Goal: Task Accomplishment & Management: Manage account settings

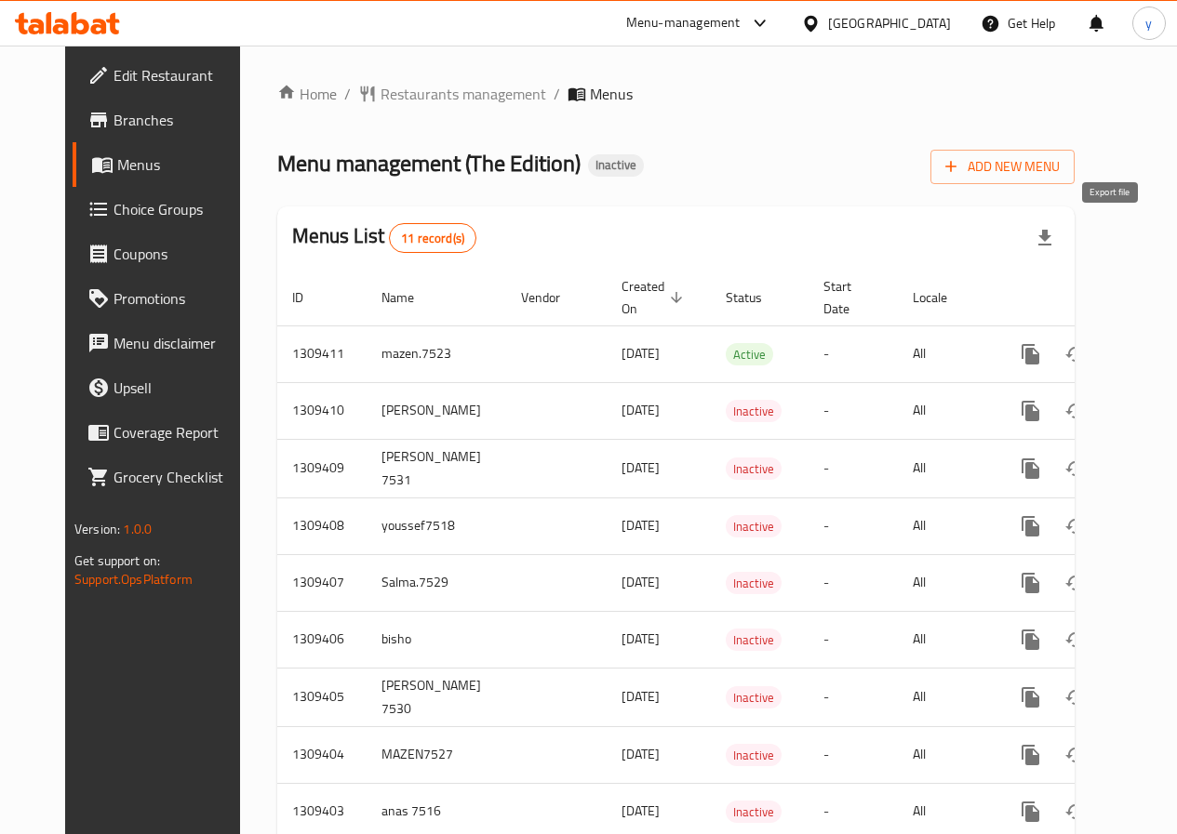
click at [1056, 246] on icon "button" at bounding box center [1045, 238] width 22 height 22
click at [1060, 174] on span "Add New Menu" at bounding box center [1002, 166] width 114 height 23
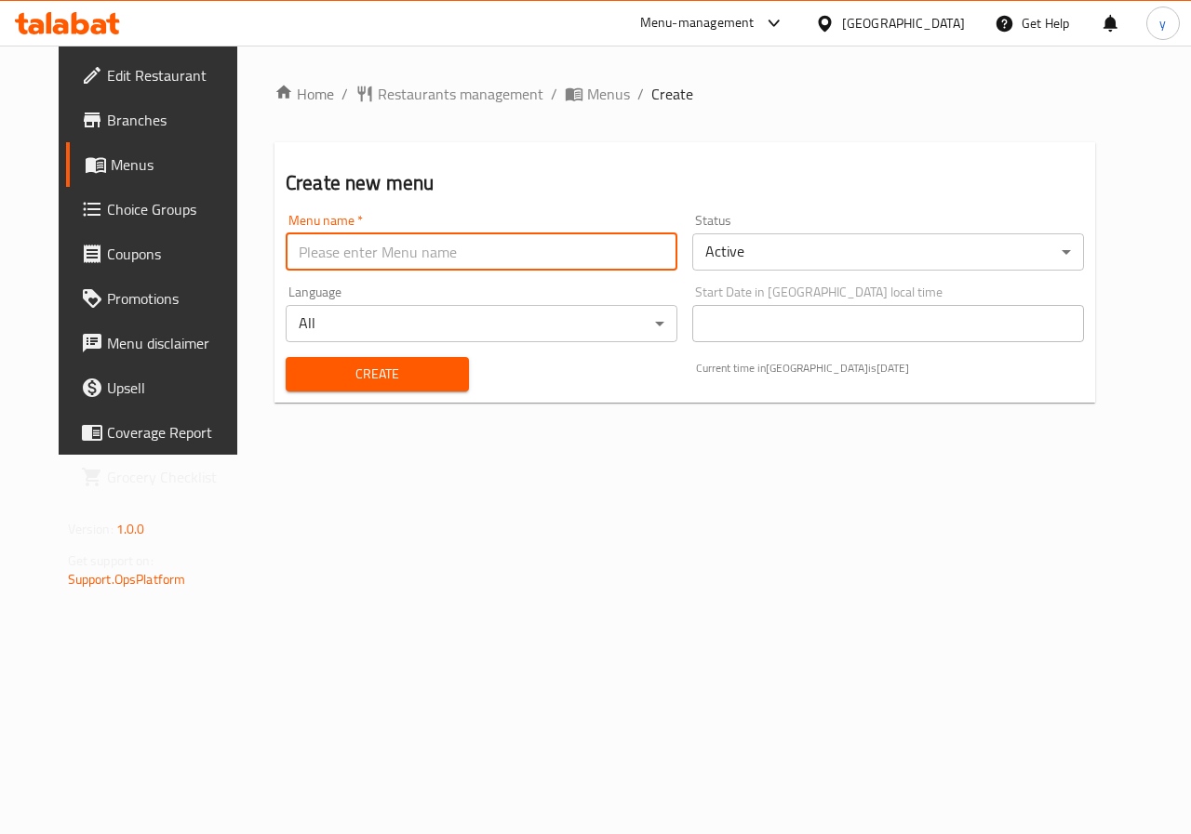
click at [397, 247] on input "text" at bounding box center [482, 252] width 392 height 37
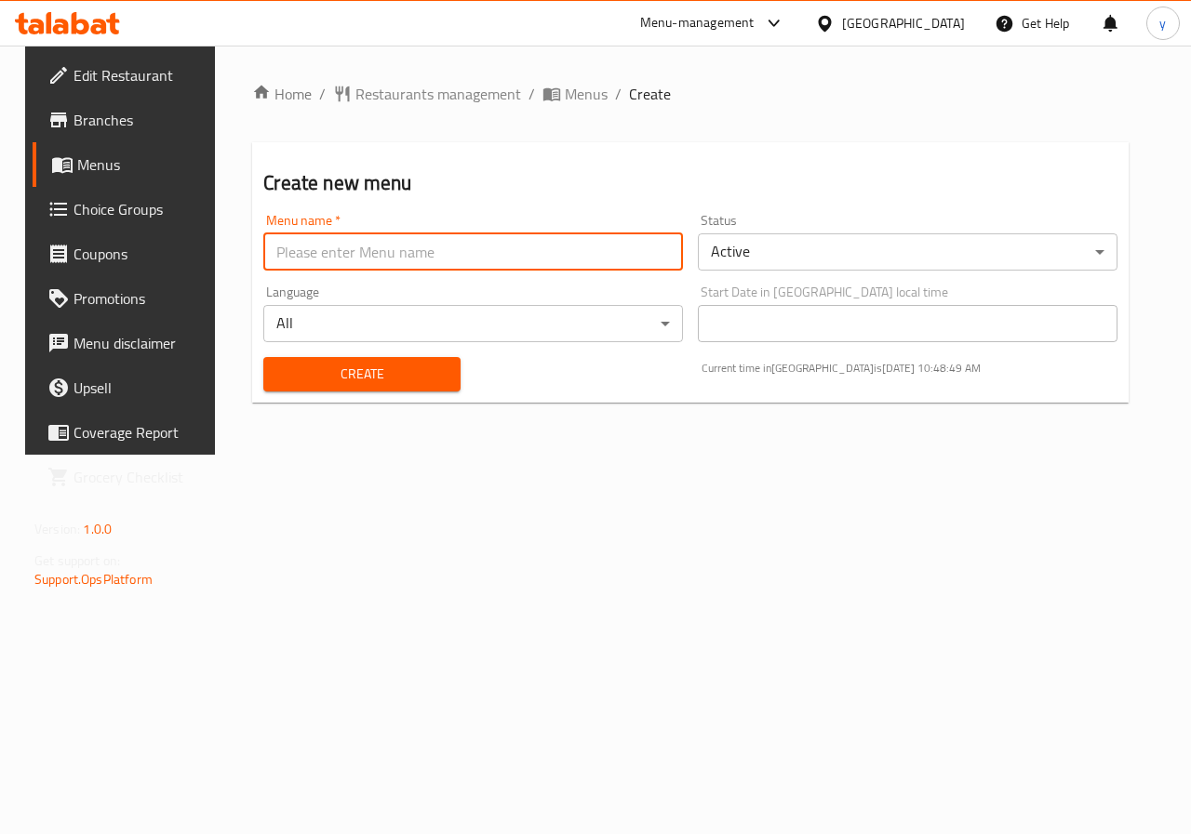
type input "Youssef.7521"
click at [369, 376] on span "Create" at bounding box center [361, 374] width 167 height 23
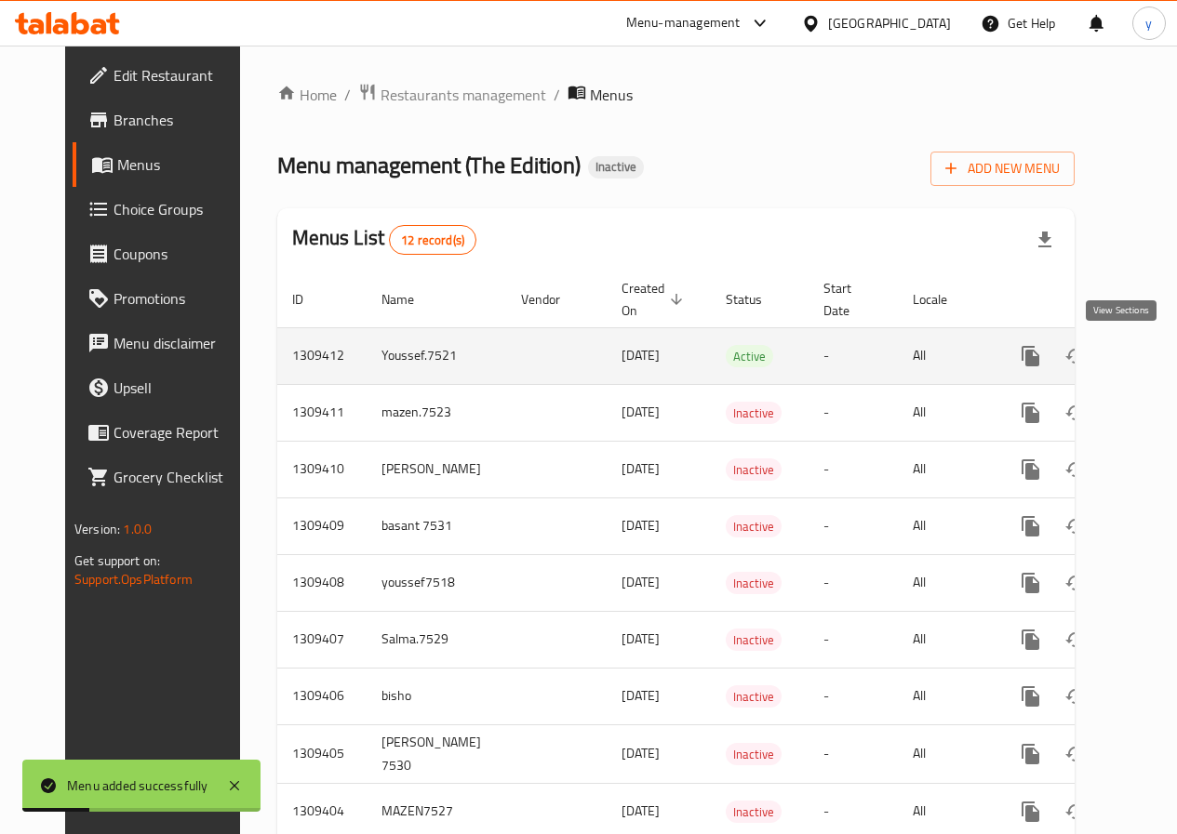
click at [1154, 356] on icon "enhanced table" at bounding box center [1165, 356] width 22 height 22
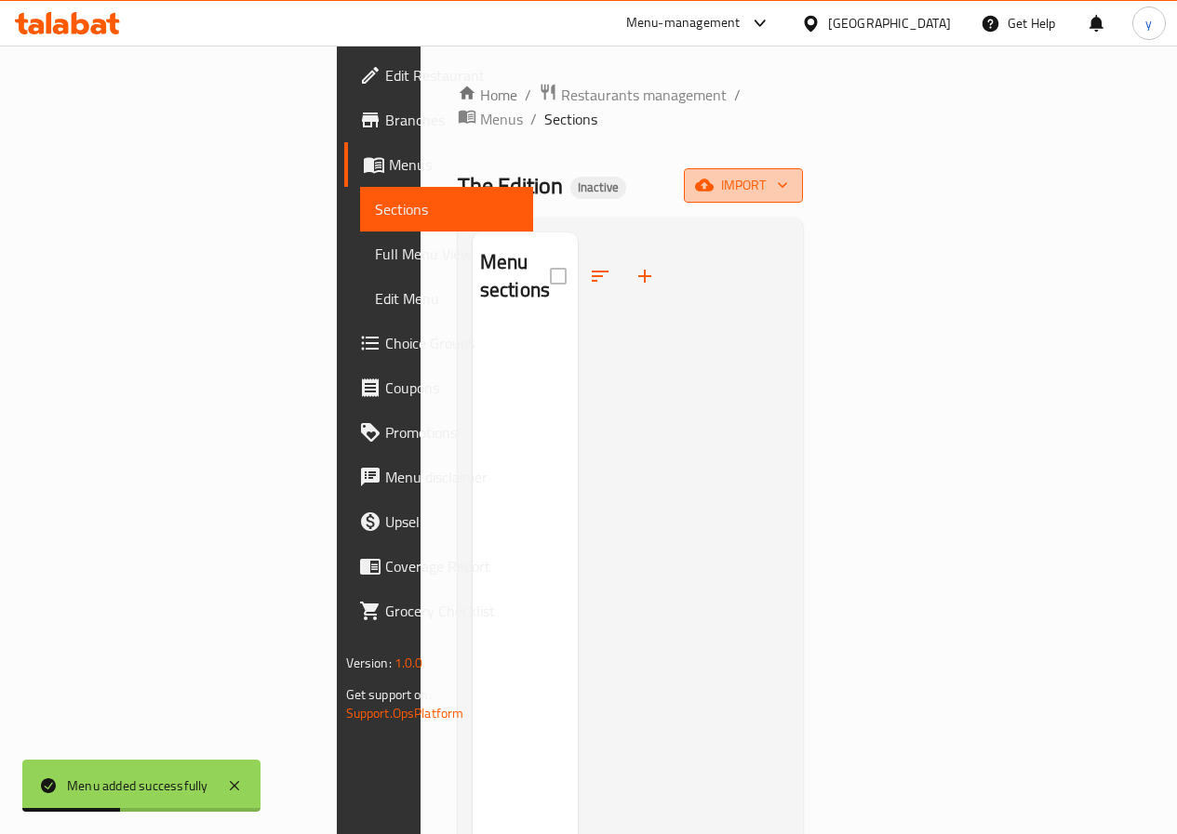
click at [788, 174] on span "import" at bounding box center [743, 185] width 89 height 23
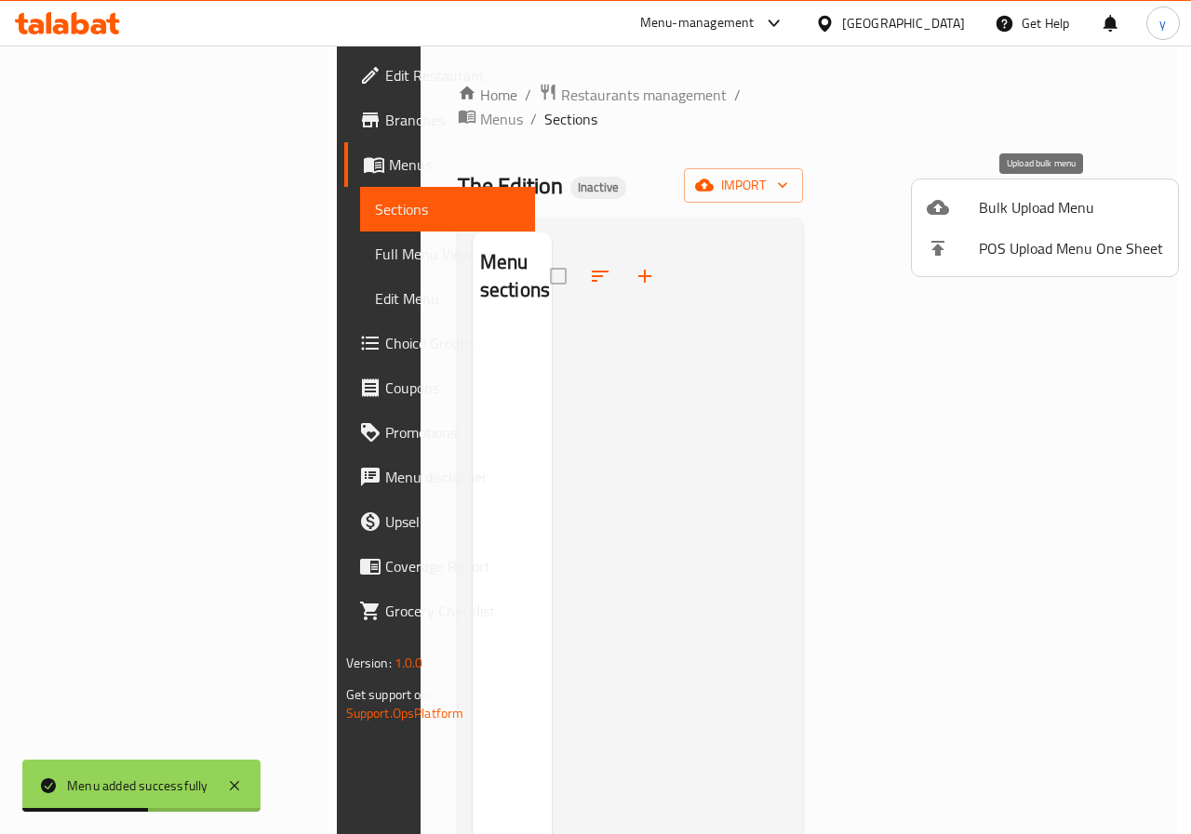
click at [1018, 214] on span "Bulk Upload Menu" at bounding box center [1071, 207] width 184 height 22
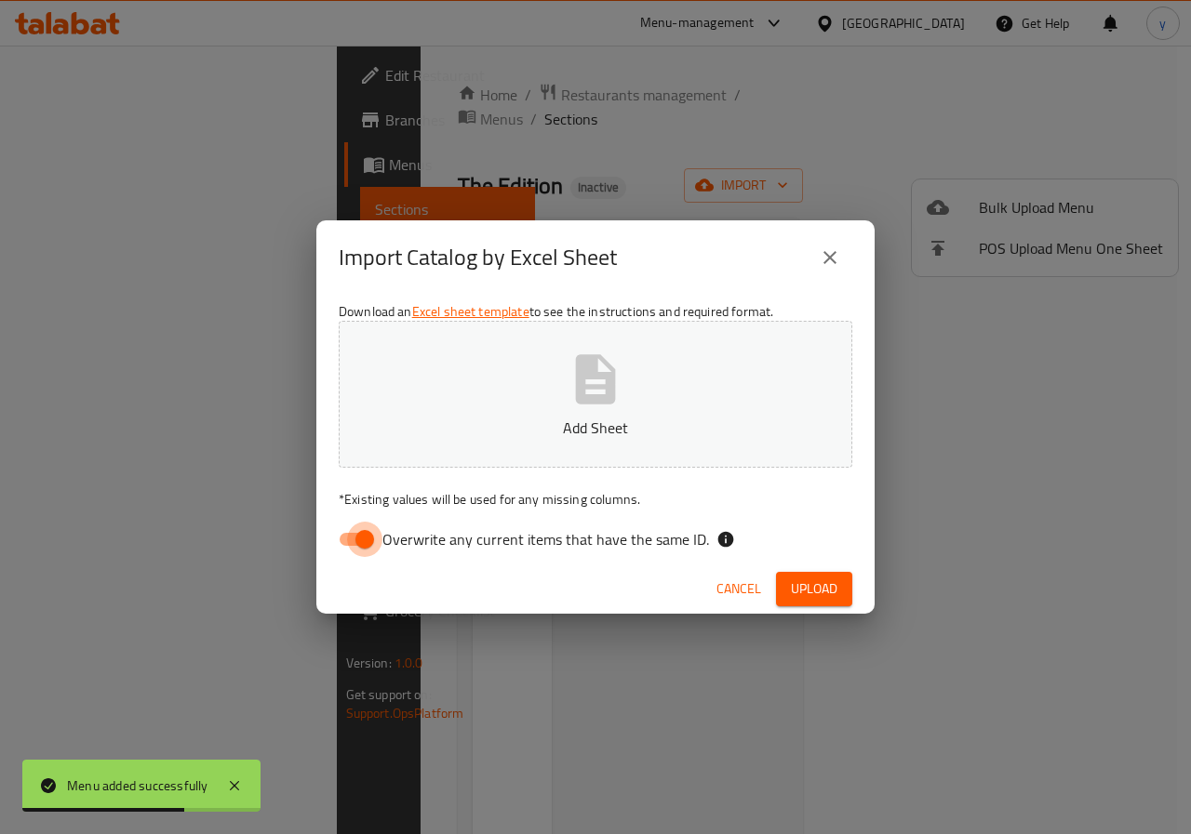
click at [374, 538] on input "Overwrite any current items that have the same ID." at bounding box center [365, 539] width 106 height 35
checkbox input "false"
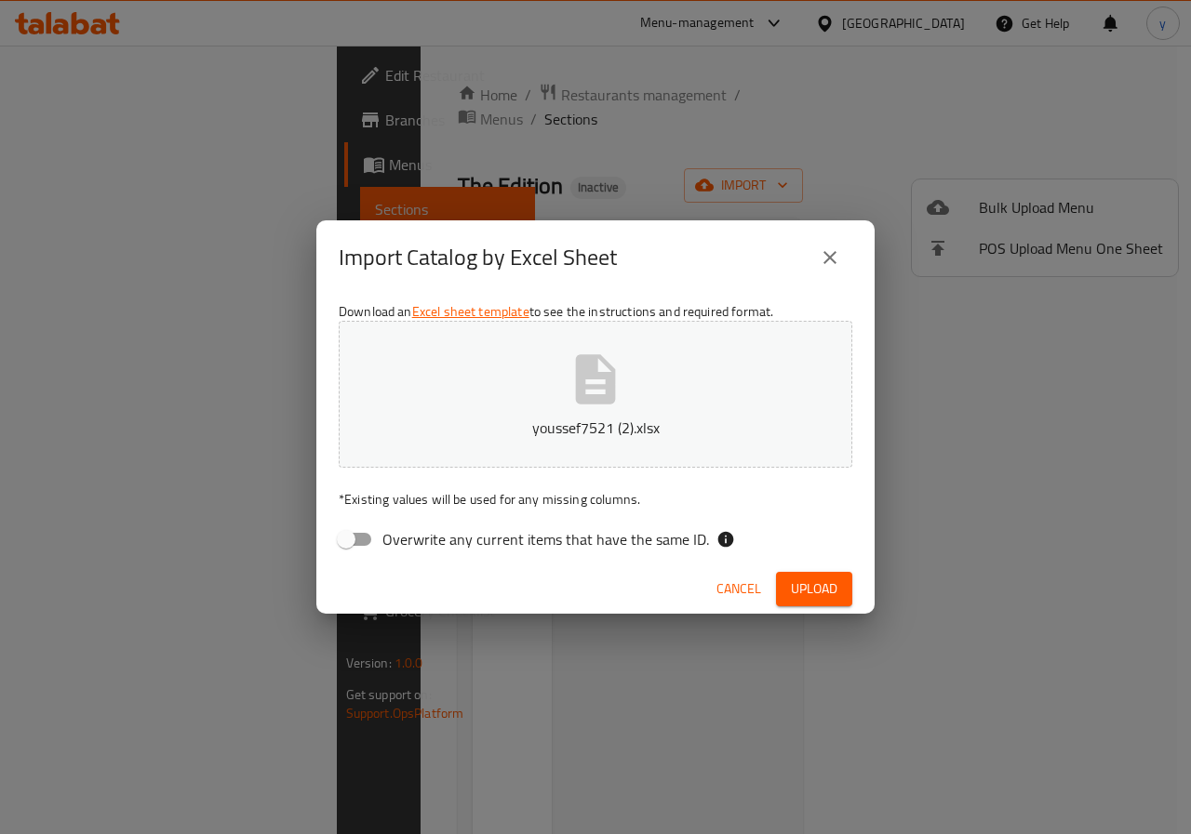
drag, startPoint x: 804, startPoint y: 591, endPoint x: 782, endPoint y: 593, distance: 21.5
click at [804, 591] on span "Upload" at bounding box center [814, 589] width 47 height 23
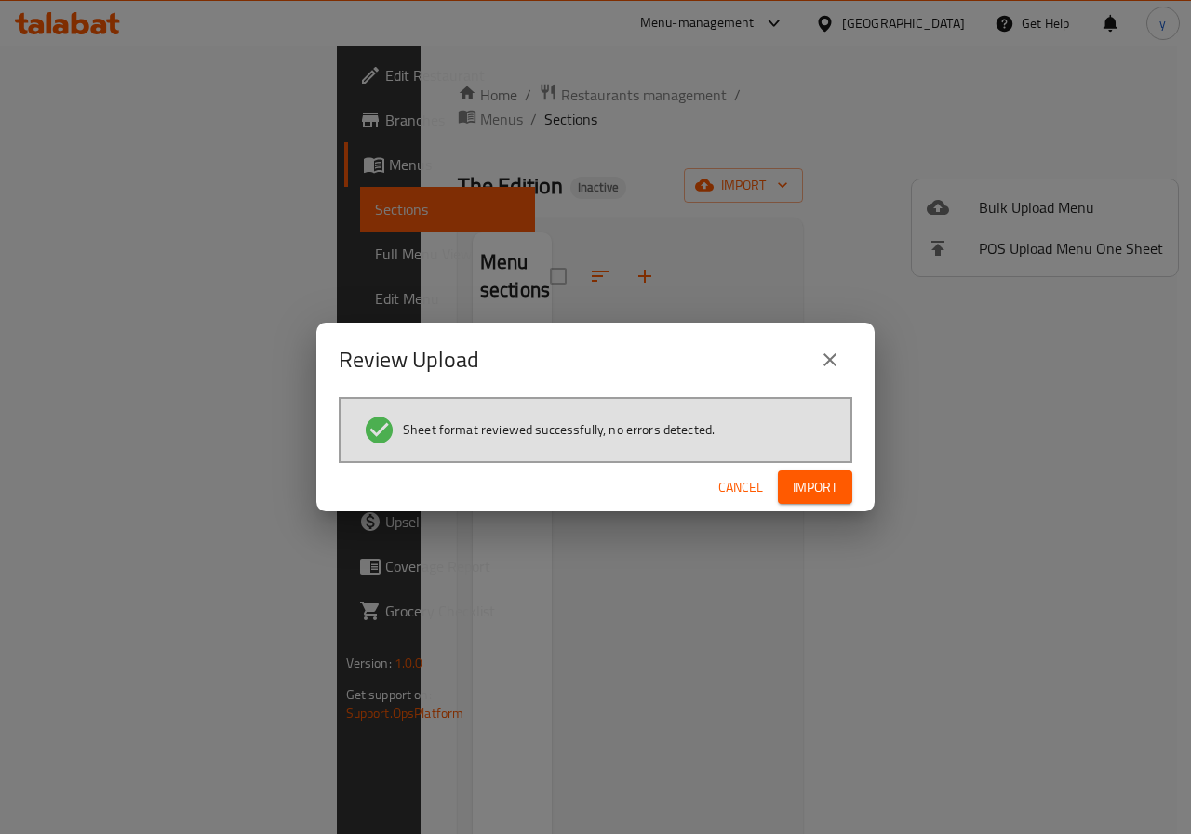
click at [825, 495] on span "Import" at bounding box center [815, 487] width 45 height 23
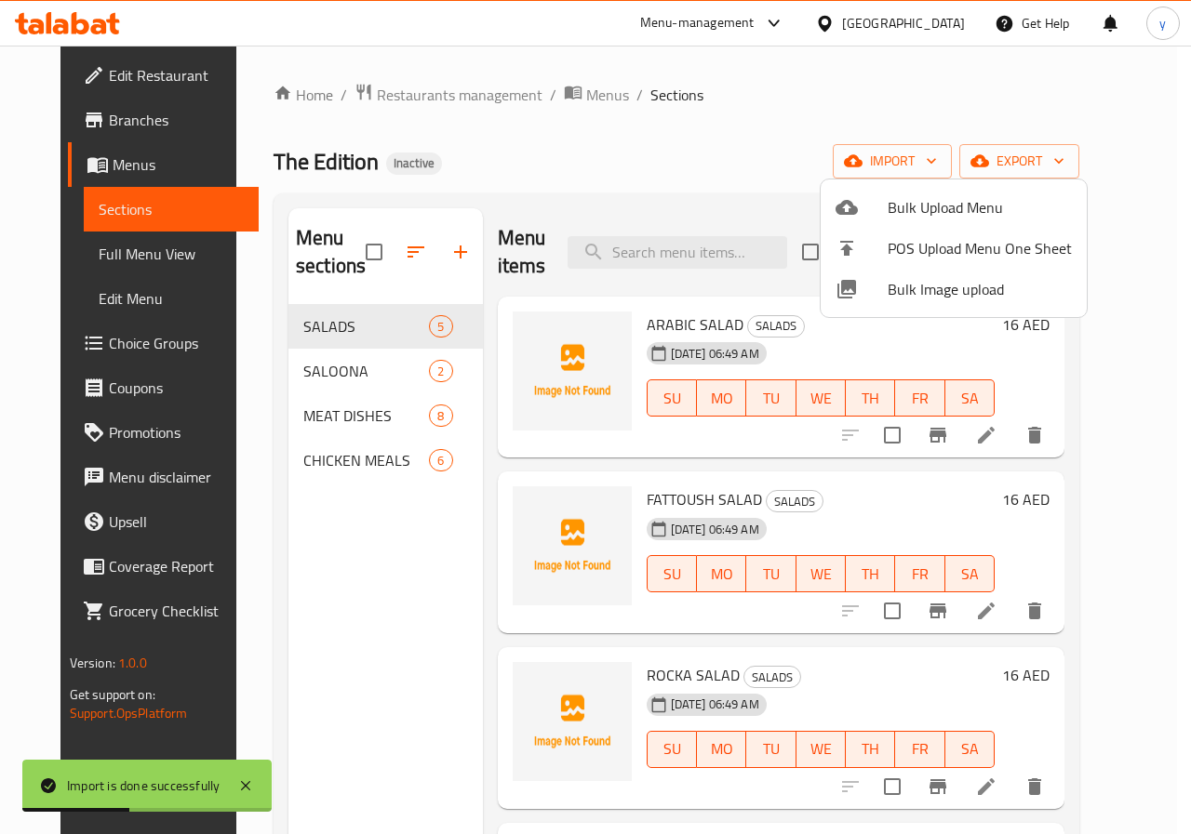
click at [118, 255] on div at bounding box center [595, 417] width 1191 height 834
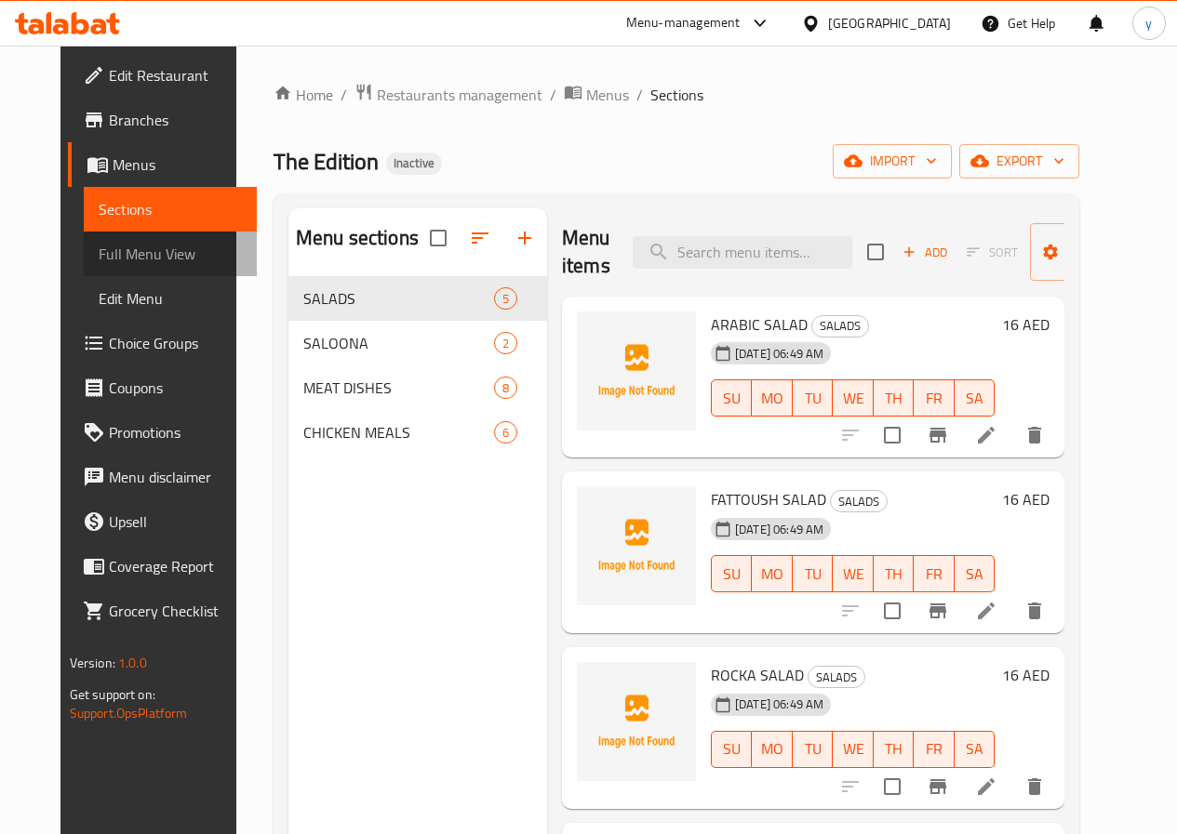
click at [124, 251] on span "Full Menu View" at bounding box center [170, 254] width 143 height 22
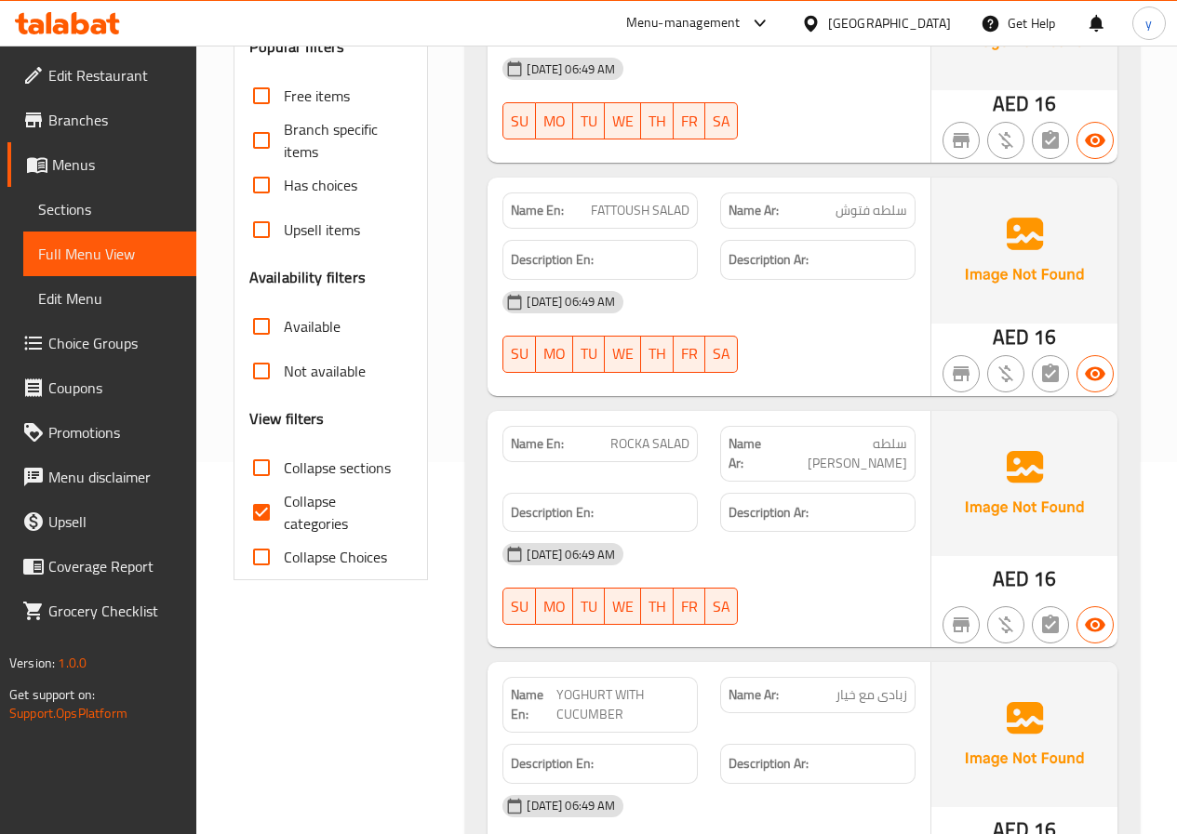
scroll to position [465, 0]
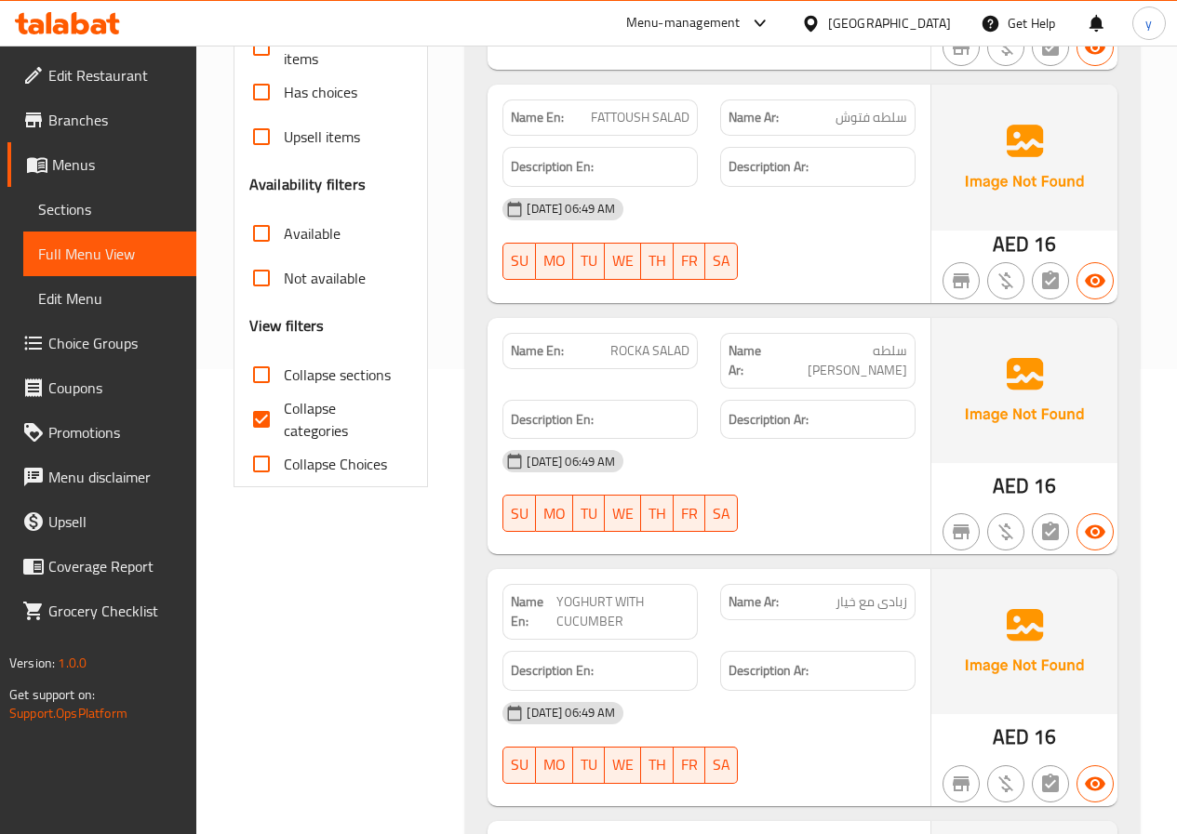
click at [250, 421] on input "Collapse categories" at bounding box center [261, 419] width 45 height 45
checkbox input "false"
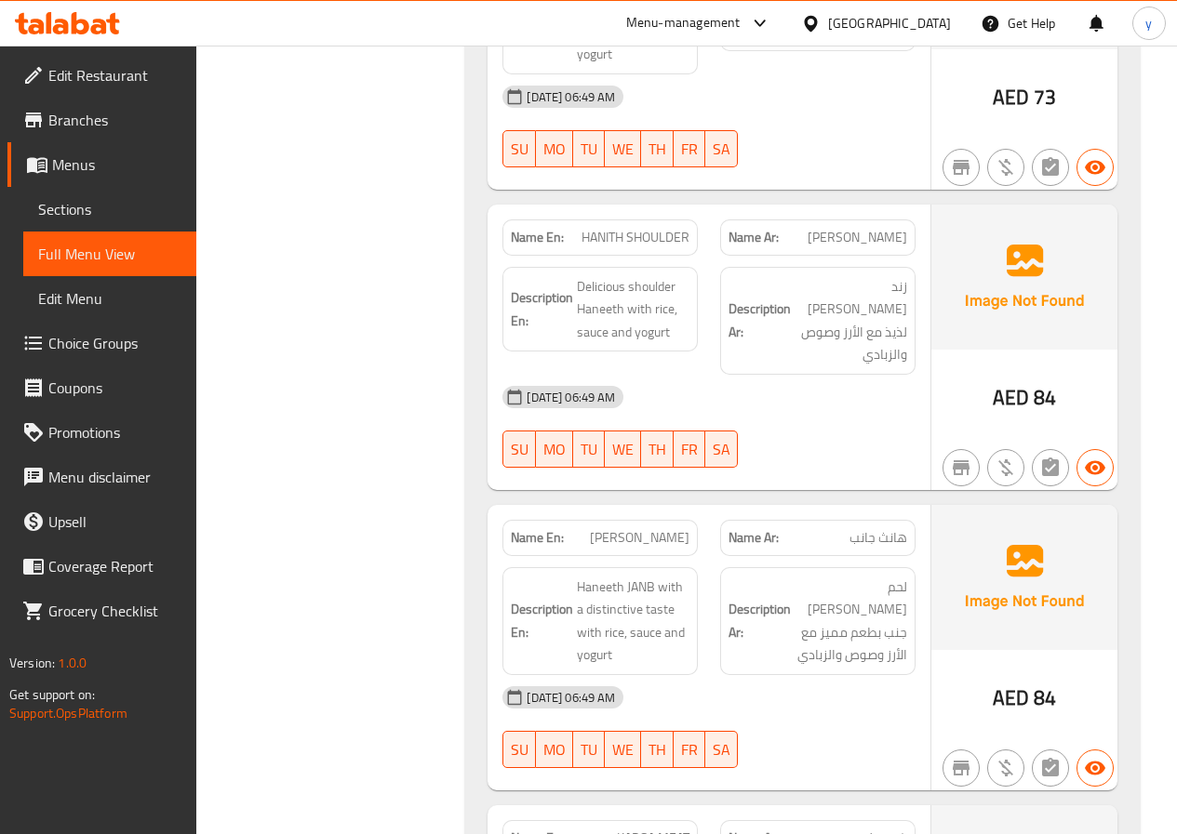
scroll to position [3628, 0]
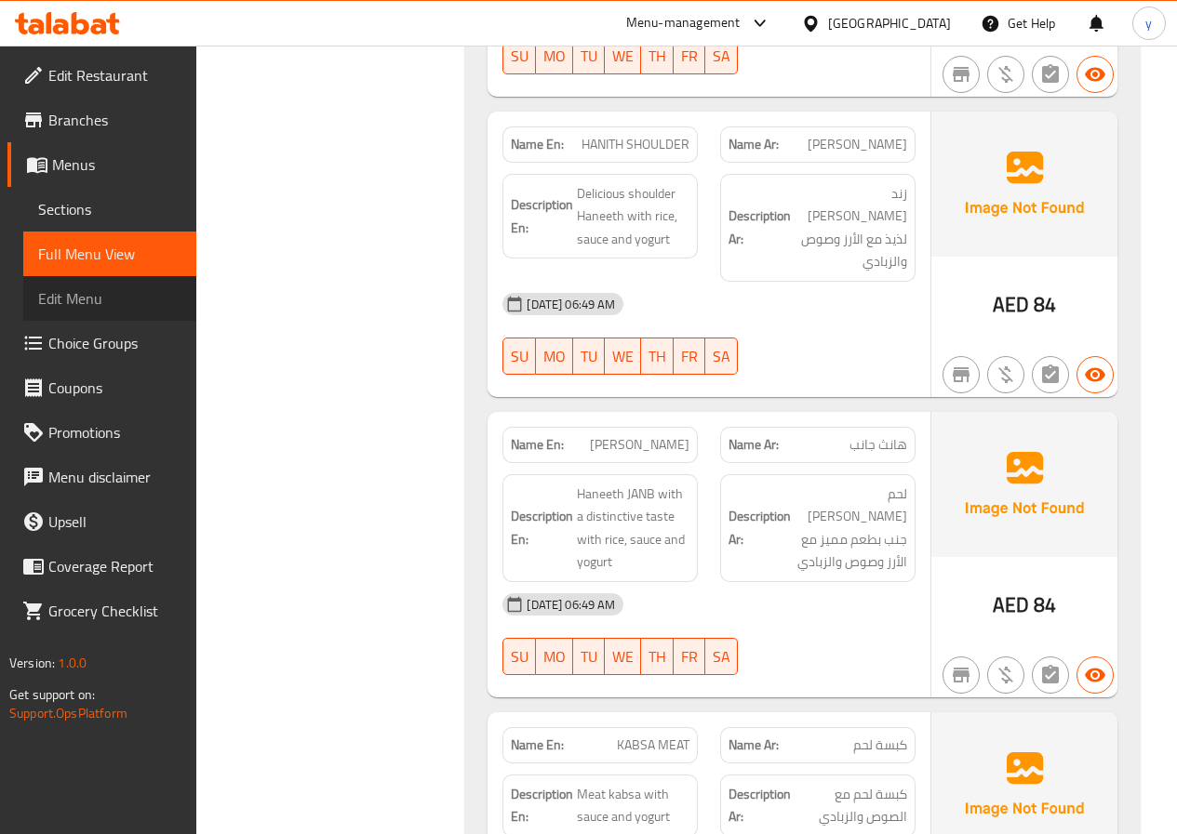
click at [102, 308] on span "Edit Menu" at bounding box center [109, 298] width 143 height 22
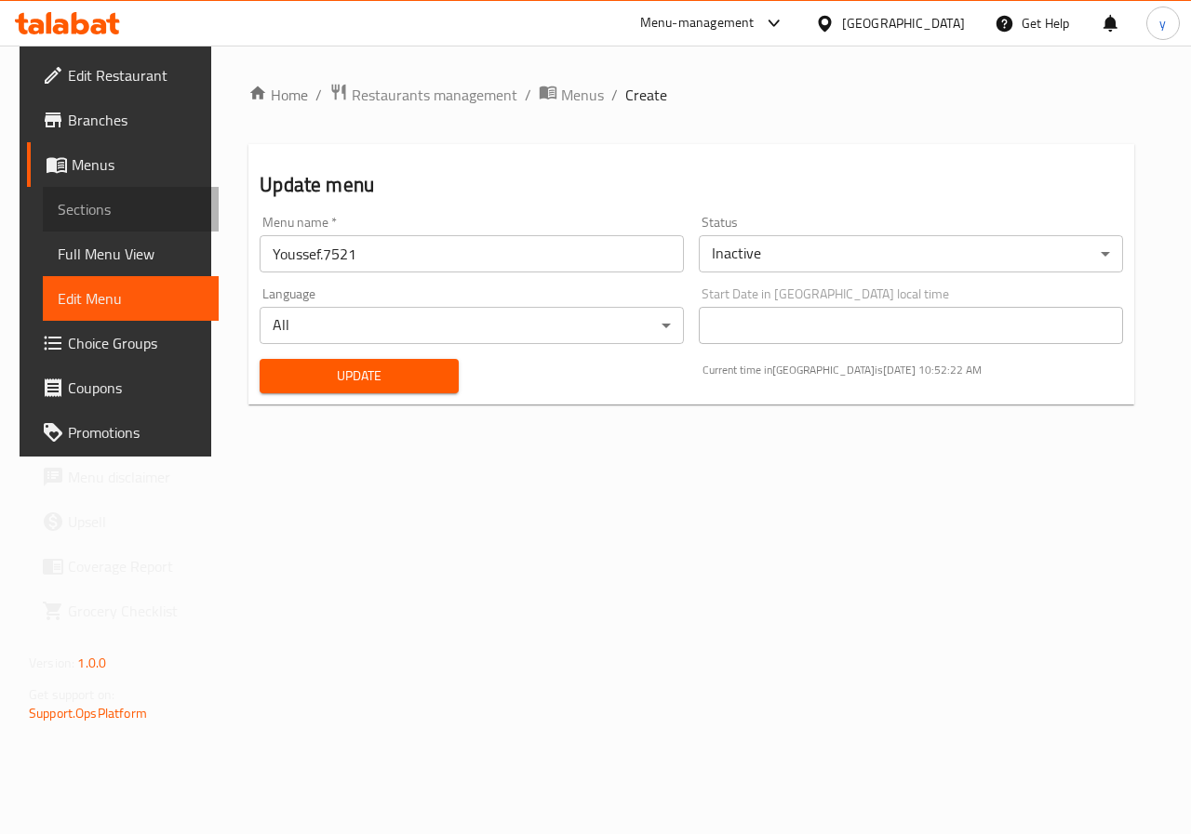
click at [69, 212] on span "Sections" at bounding box center [131, 209] width 146 height 22
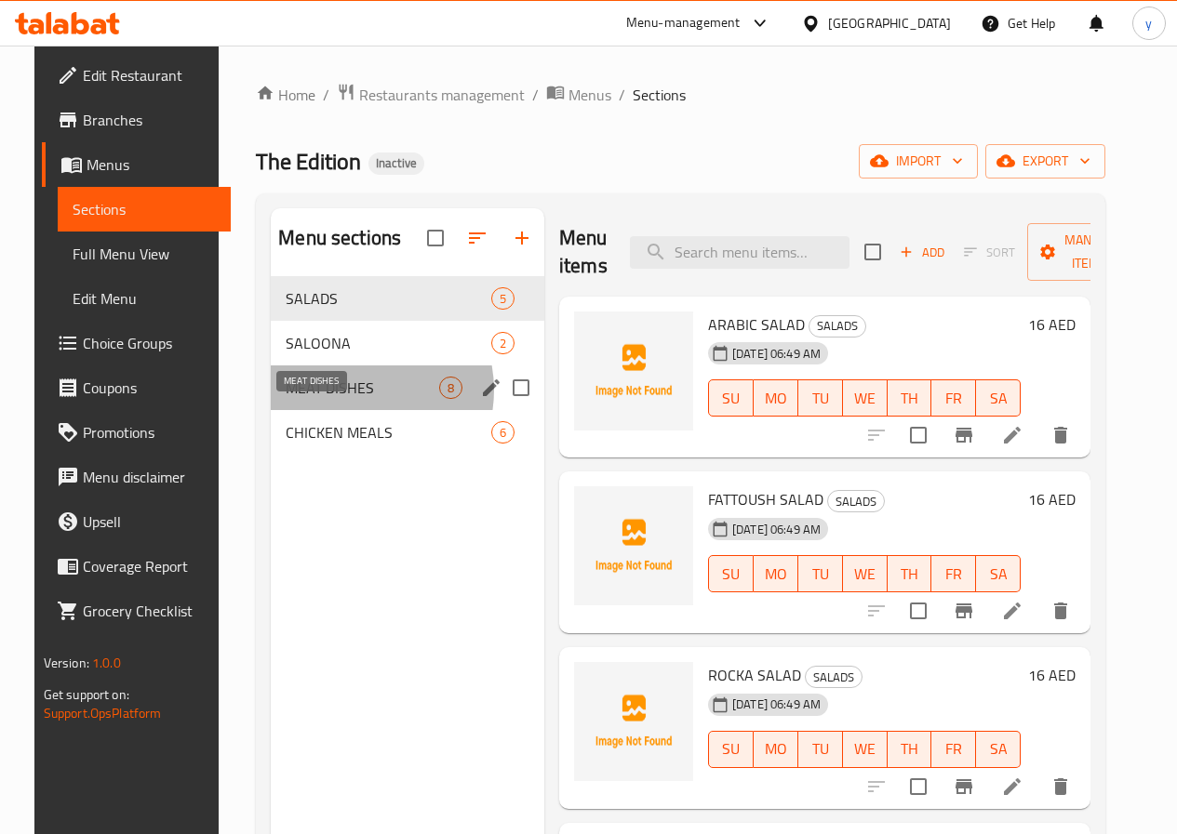
click at [331, 399] on span "MEAT DISHES" at bounding box center [363, 388] width 154 height 22
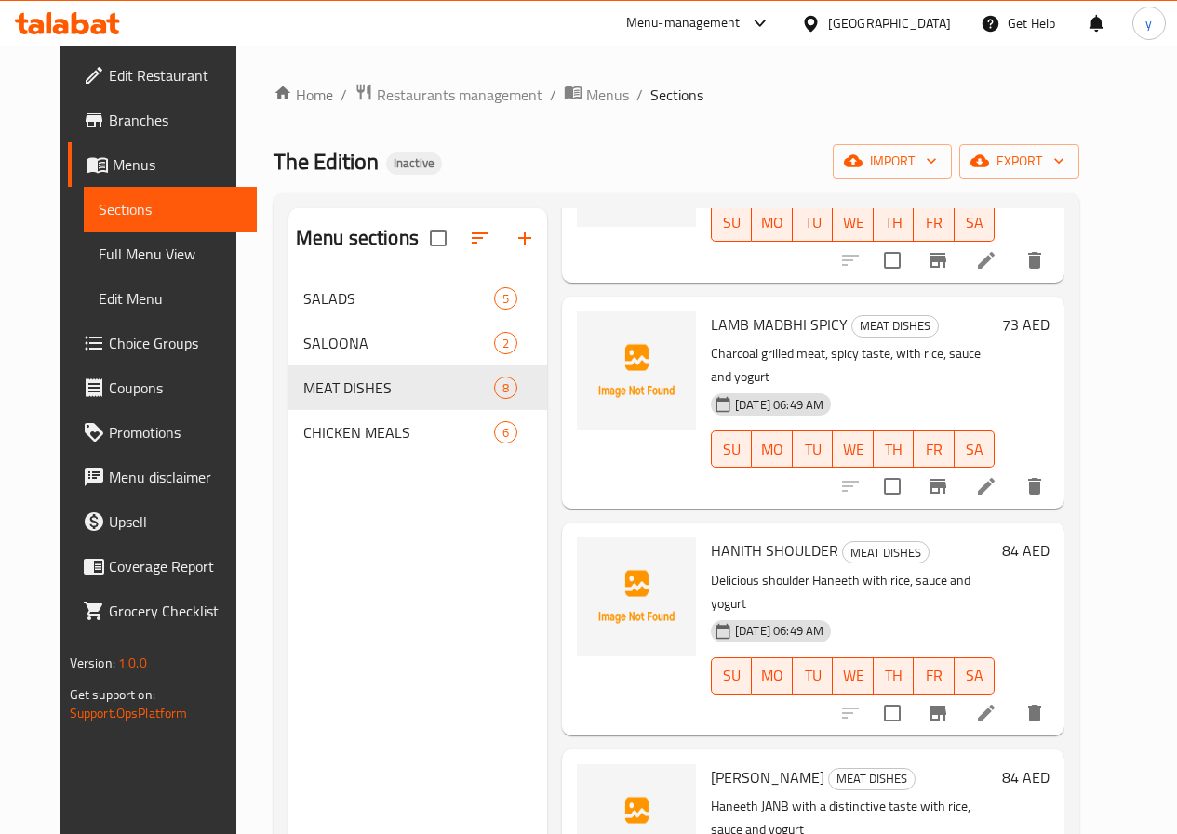
scroll to position [866, 0]
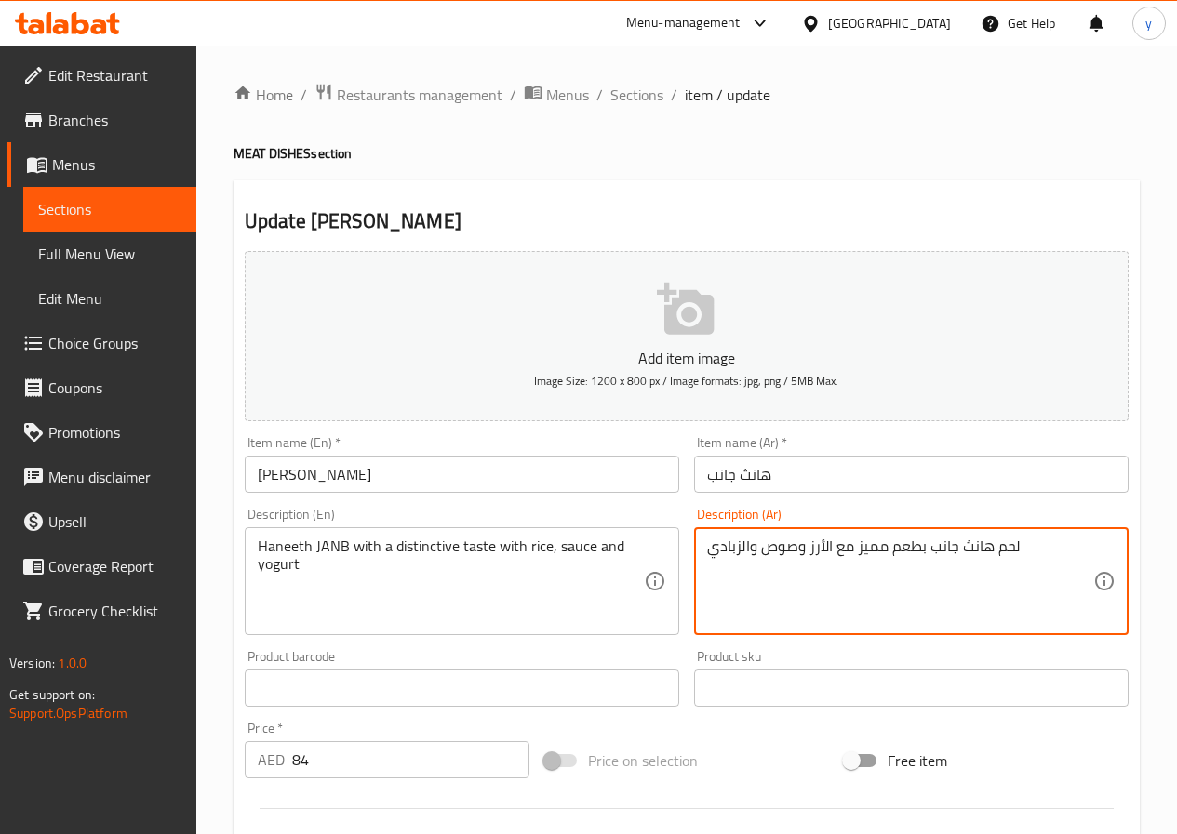
type textarea "لحم هانث جانب بطعم مميز مع الأرز وصوص والزبادي"
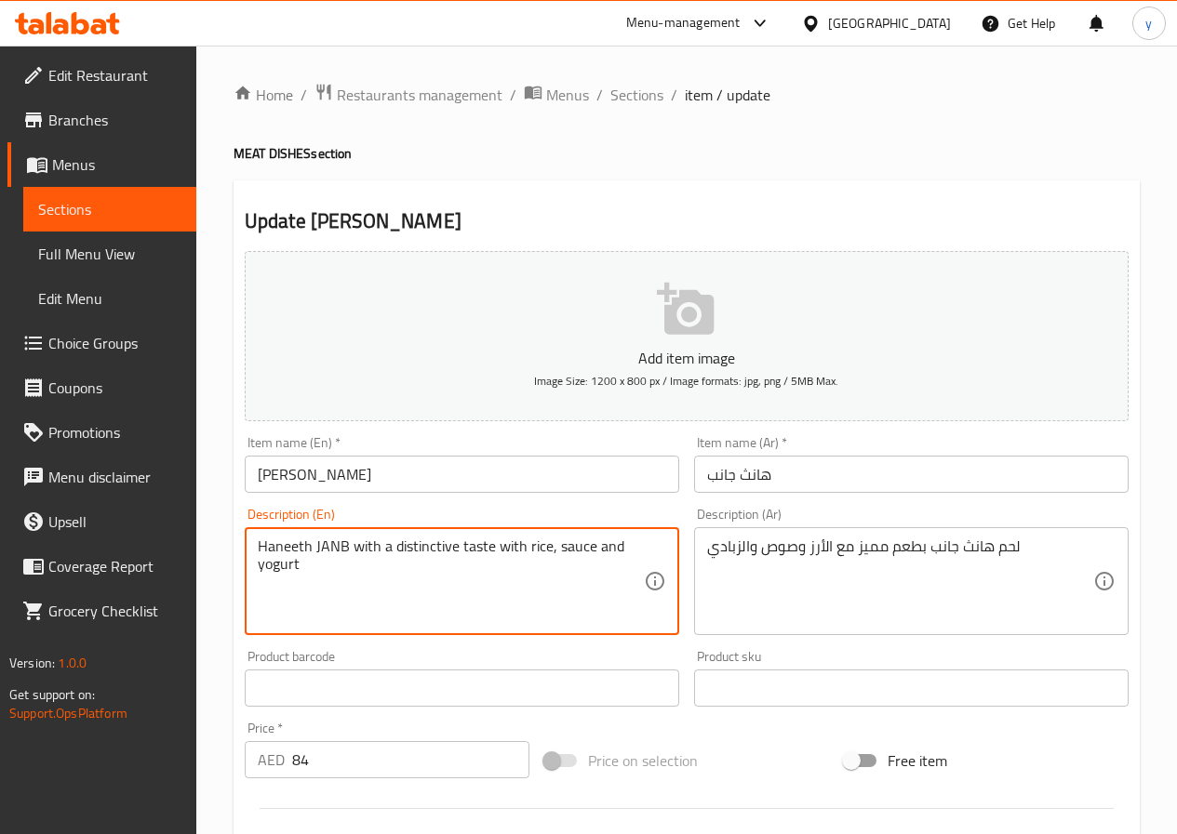
drag, startPoint x: 380, startPoint y: 550, endPoint x: 486, endPoint y: 547, distance: 106.1
drag, startPoint x: 350, startPoint y: 547, endPoint x: 490, endPoint y: 544, distance: 140.5
click at [490, 544] on textarea "Haneeth JANB with a distinctive taste with rice, sauce and yogurt" at bounding box center [451, 582] width 386 height 88
type textarea "Haneeth JANB with rice, sauce and yogurt"
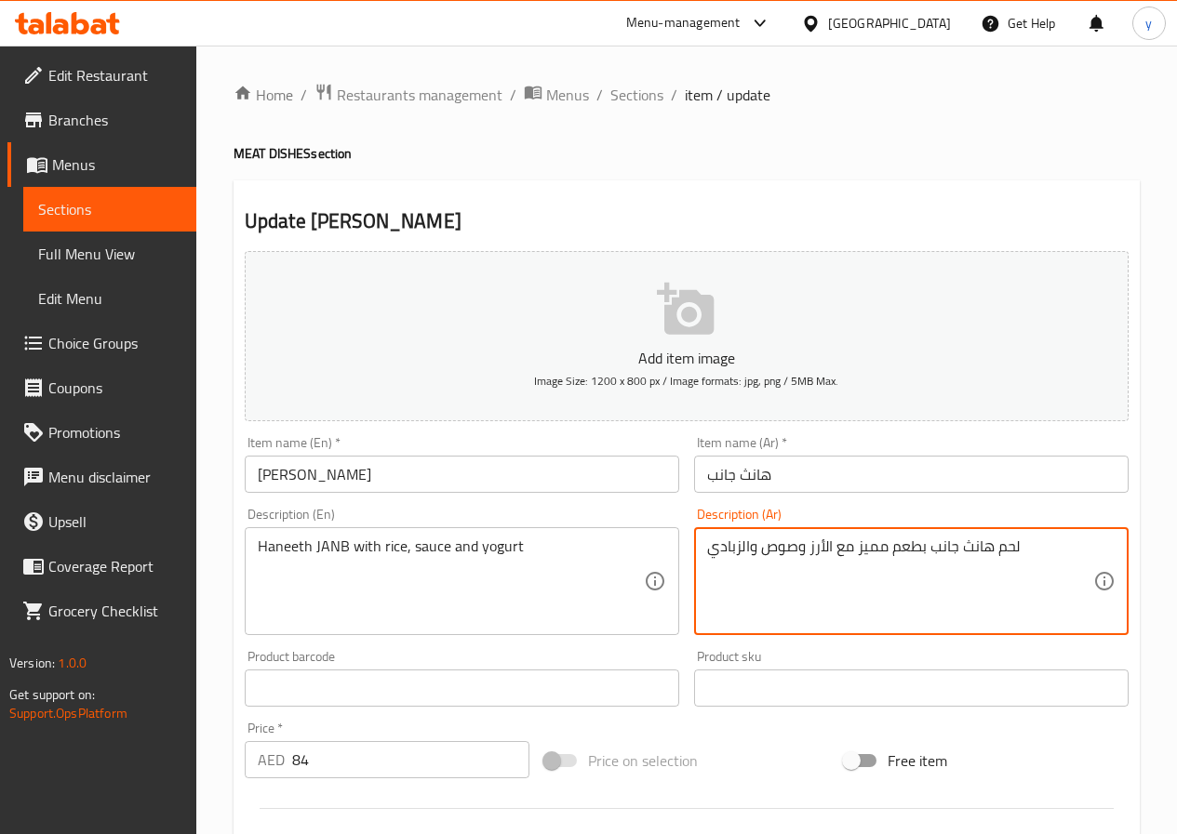
drag, startPoint x: 860, startPoint y: 551, endPoint x: 928, endPoint y: 544, distance: 68.2
drag, startPoint x: 855, startPoint y: 552, endPoint x: 925, endPoint y: 548, distance: 69.9
click at [925, 548] on textarea "لحم هانث جانب بطعم مميز مع الأرز وصوص والزبادي" at bounding box center [900, 582] width 386 height 88
click at [799, 549] on textarea "لحم [PERSON_NAME] جانب مع الأرز وصوص والزبادي" at bounding box center [900, 582] width 386 height 88
type textarea "لحم هانث جانب مع الأرز, صوص والزبادي"
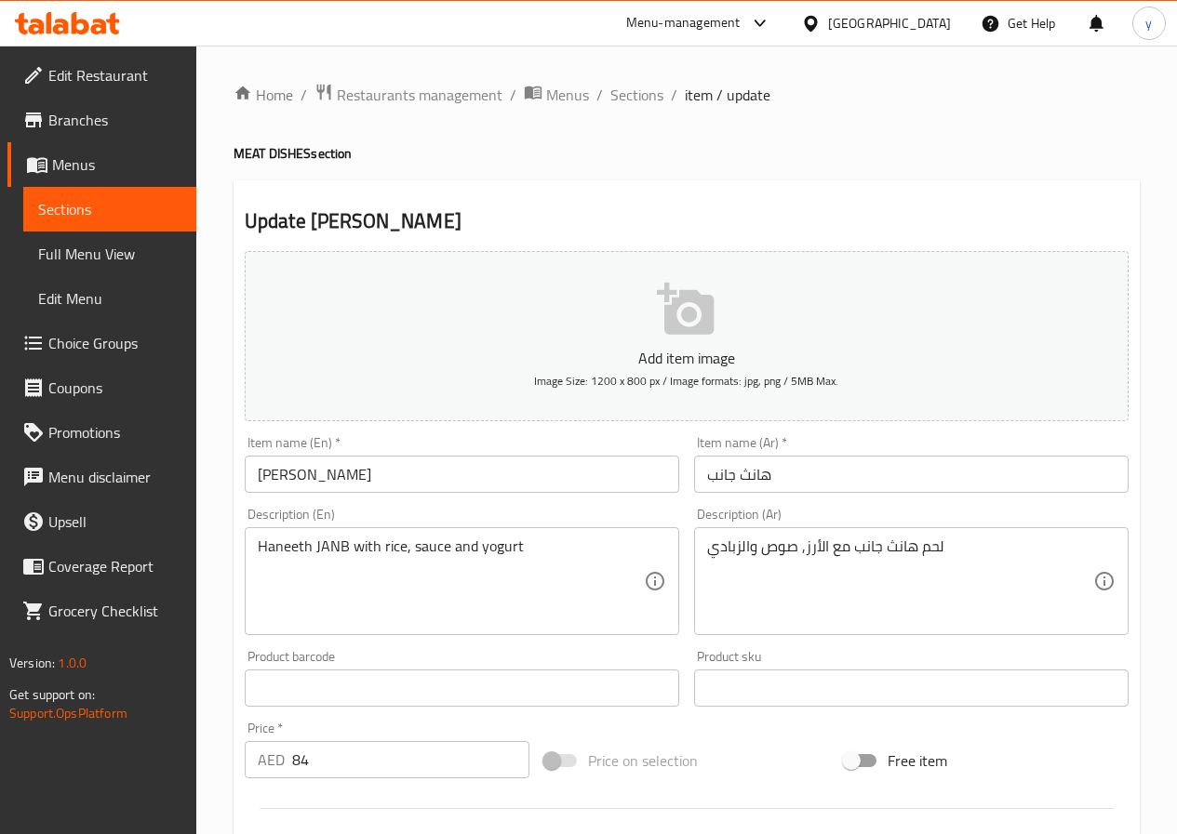
scroll to position [465, 0]
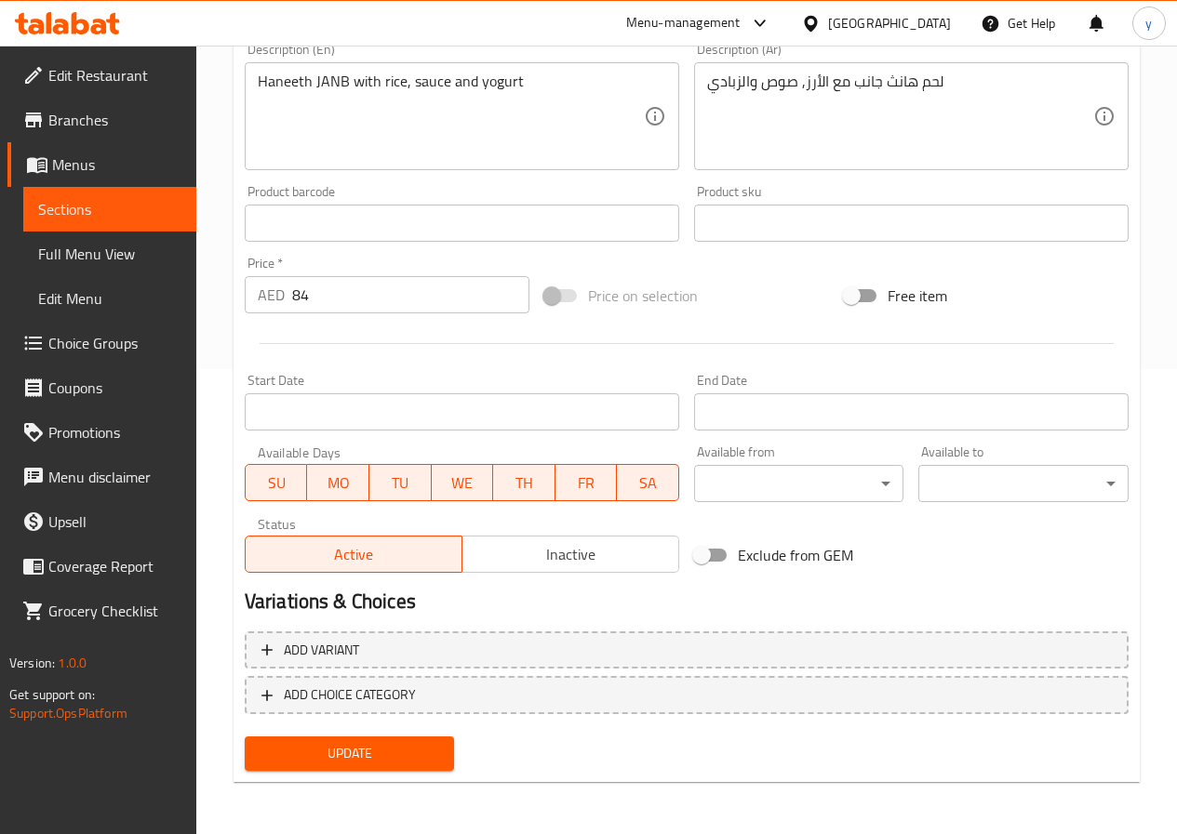
click at [347, 758] on span "Update" at bounding box center [350, 753] width 180 height 23
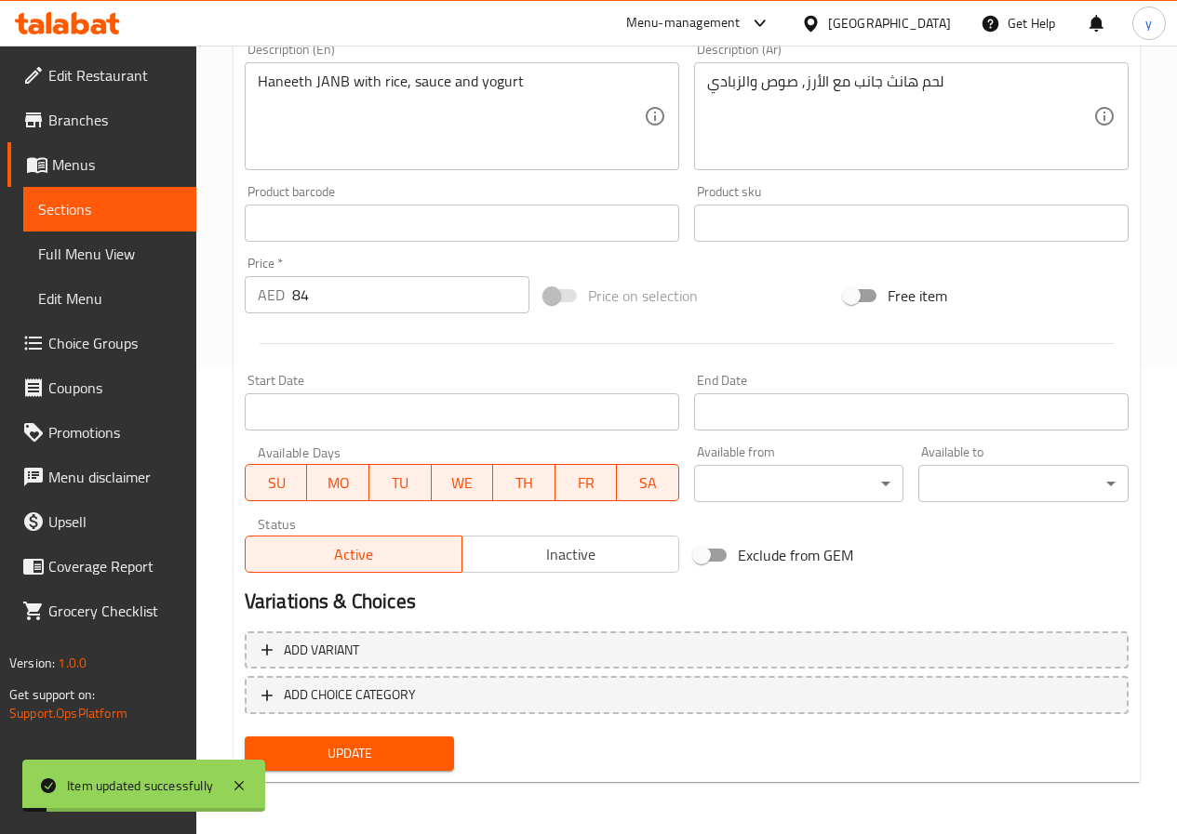
scroll to position [0, 0]
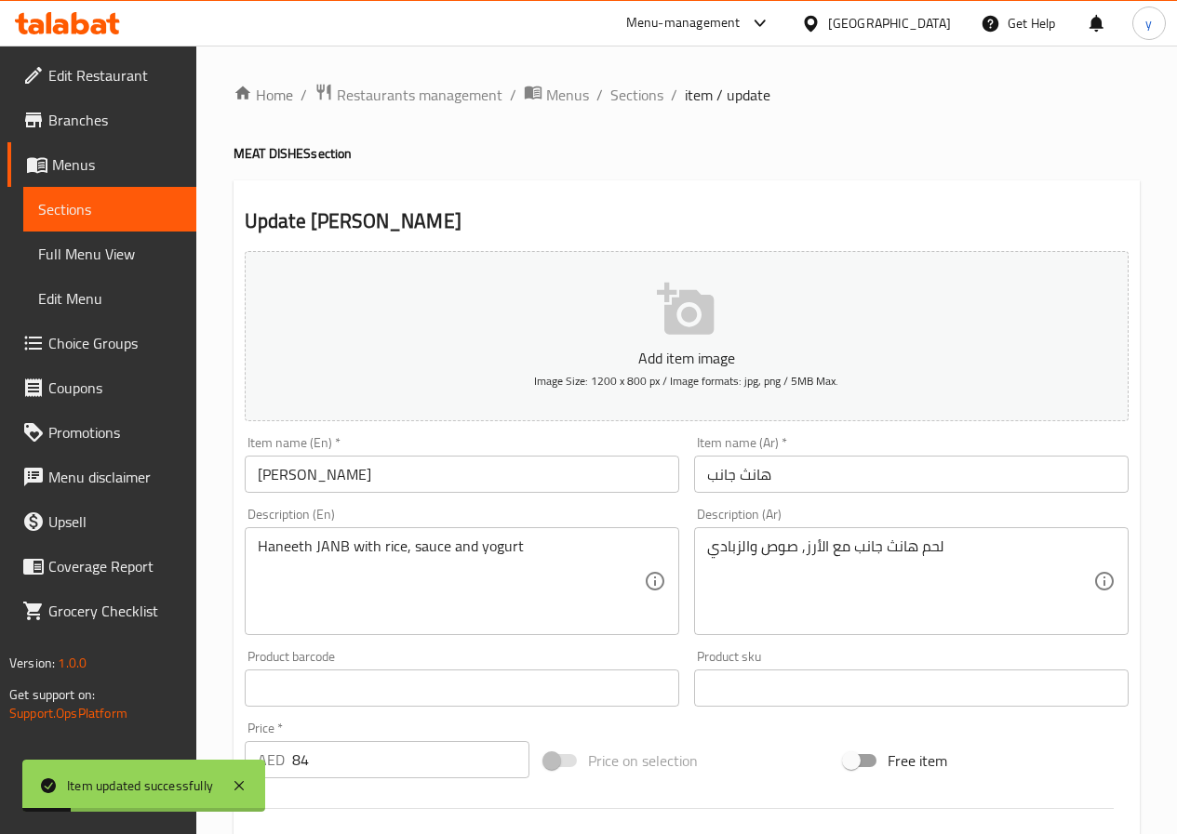
click at [85, 255] on span "Full Menu View" at bounding box center [109, 254] width 143 height 22
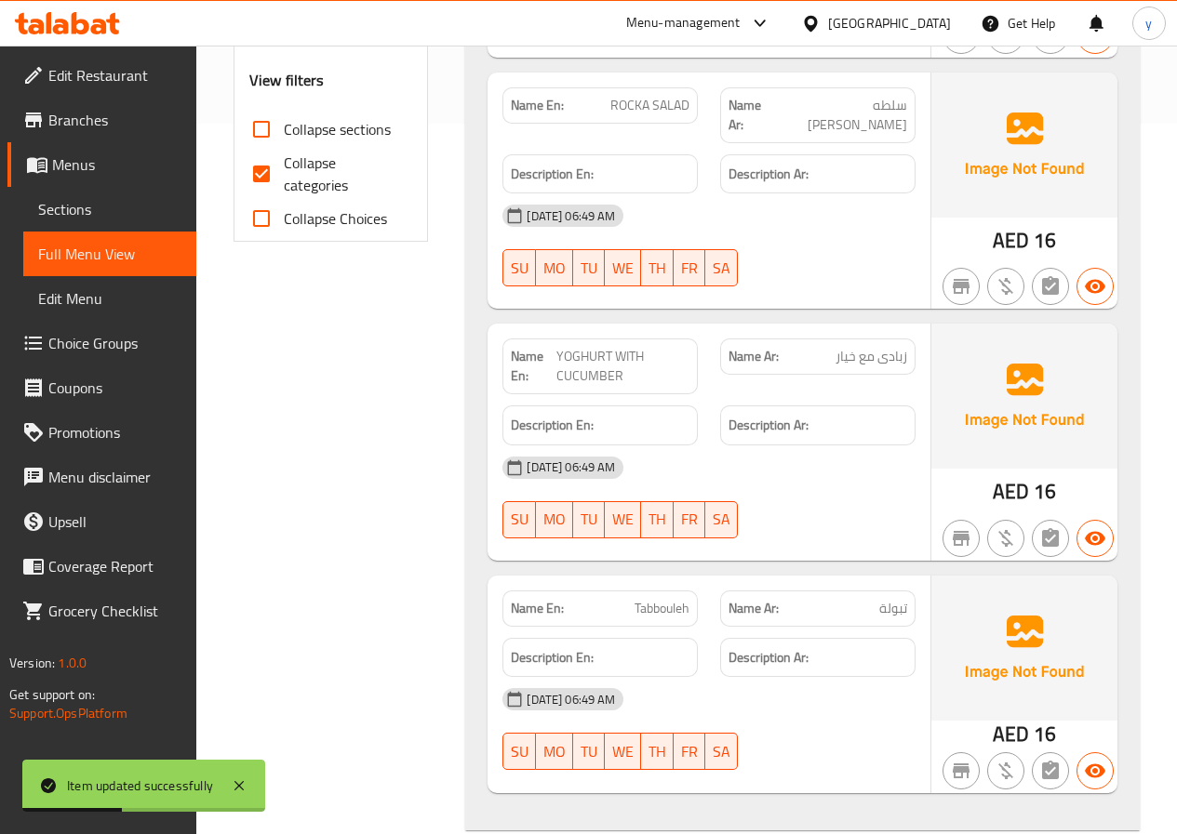
scroll to position [744, 0]
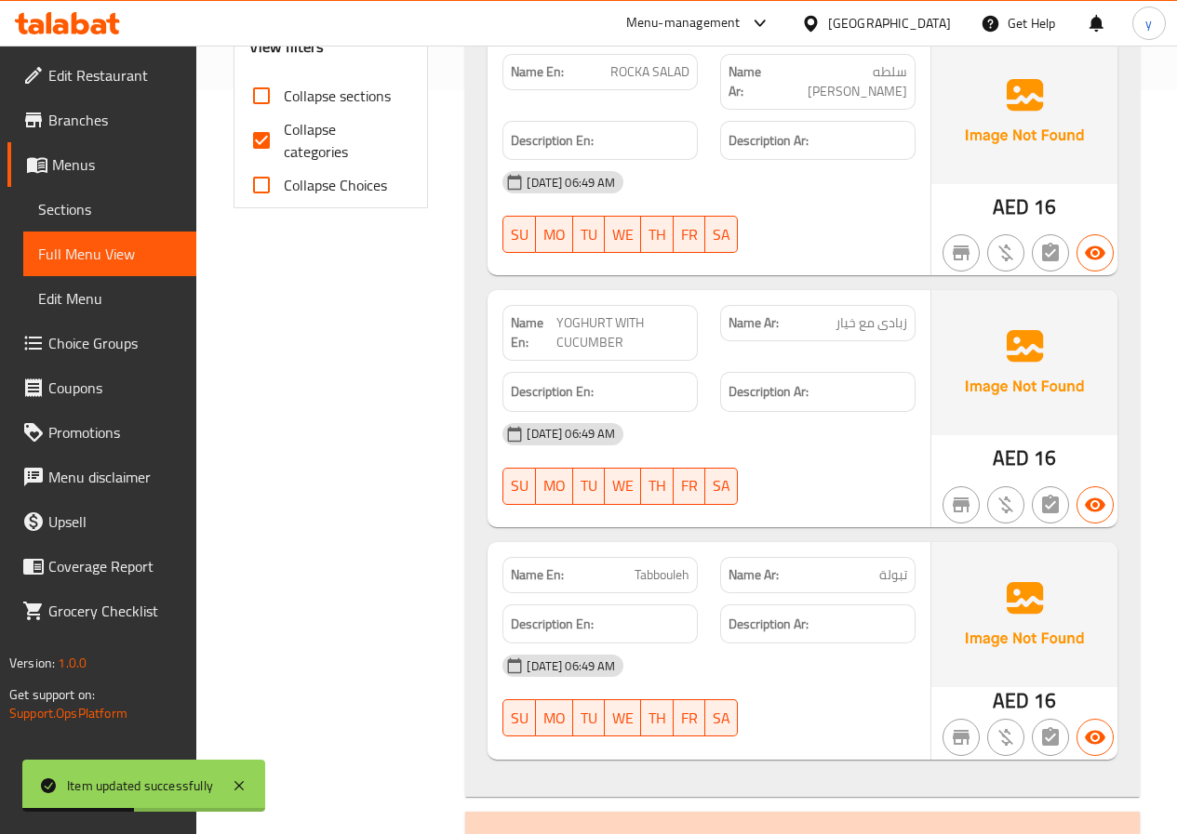
click at [280, 148] on input "Collapse categories" at bounding box center [261, 140] width 45 height 45
checkbox input "false"
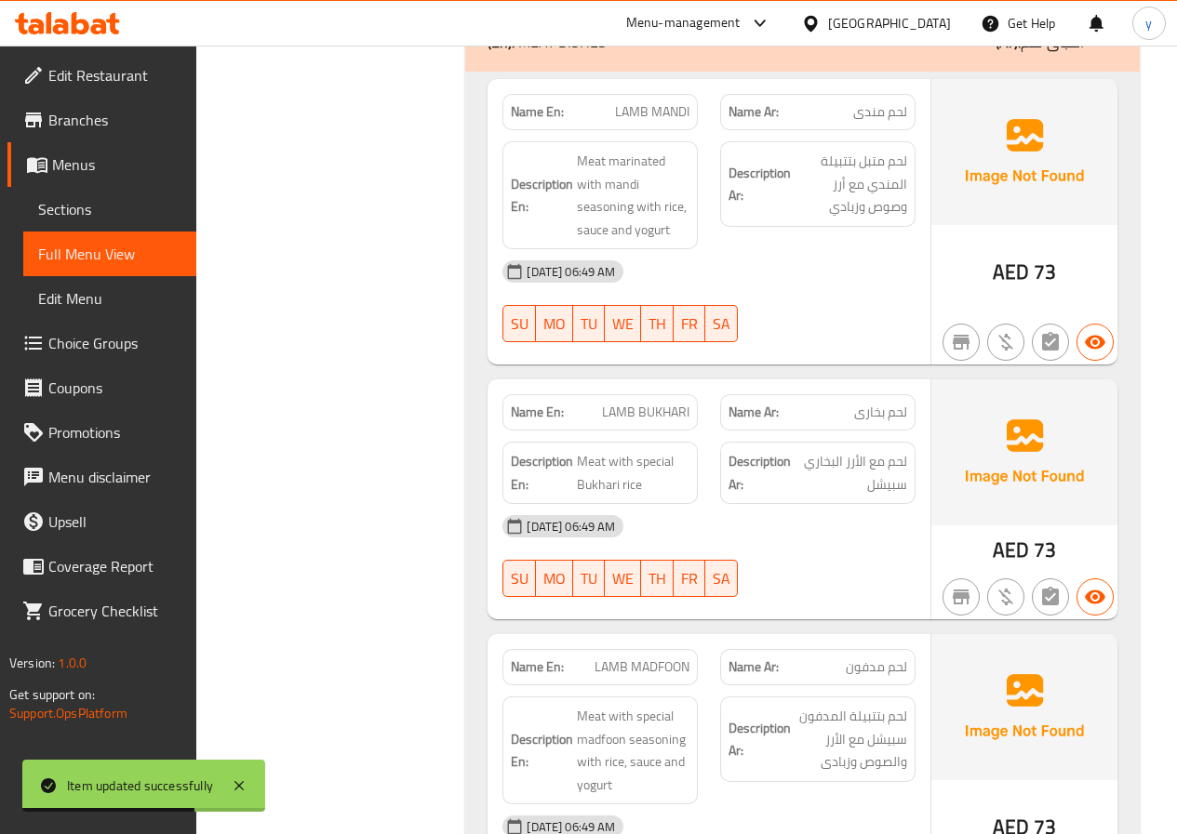
scroll to position [2326, 0]
